Goal: Transaction & Acquisition: Purchase product/service

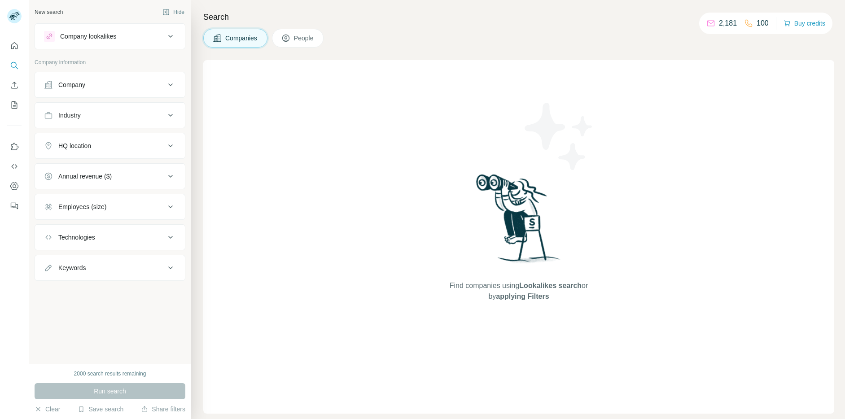
click at [720, 25] on p "2,181" at bounding box center [728, 23] width 18 height 11
click at [708, 23] on icon at bounding box center [710, 22] width 7 height 3
click at [805, 23] on button "Buy credits" at bounding box center [804, 23] width 42 height 13
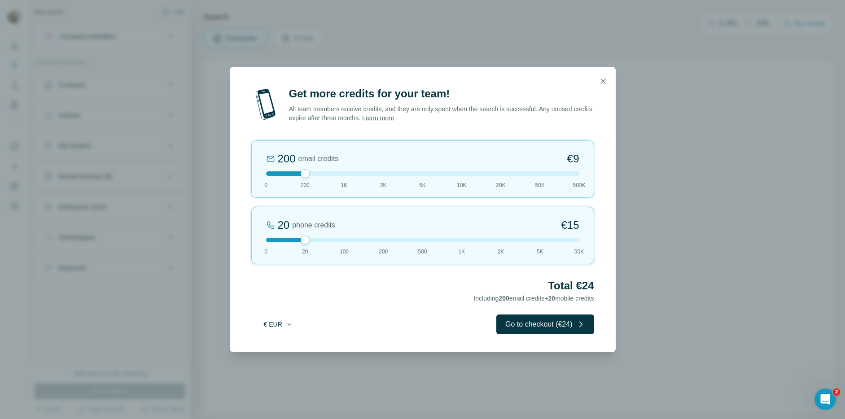
click at [276, 322] on button "€ EUR" at bounding box center [279, 324] width 42 height 16
click at [278, 343] on div "$ USD" at bounding box center [296, 344] width 75 height 9
drag, startPoint x: 306, startPoint y: 170, endPoint x: 341, endPoint y: 184, distance: 36.7
click at [341, 184] on div "1K email credits $42 0 200 1K 2K 5K 10K 20K 50K 500K" at bounding box center [422, 168] width 343 height 57
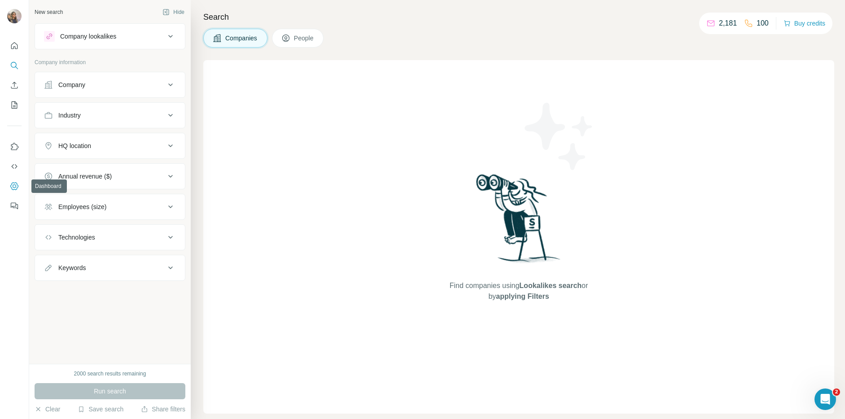
click at [17, 186] on icon "Dashboard" at bounding box center [14, 186] width 9 height 9
